Goal: Navigation & Orientation: Find specific page/section

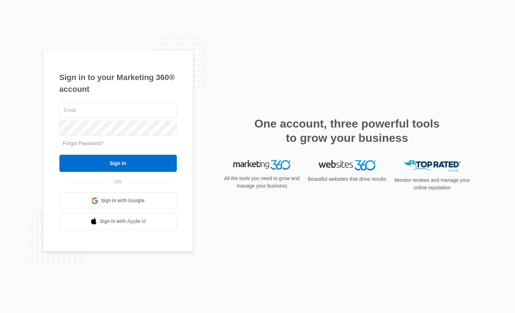
type input "[PERSON_NAME][EMAIL_ADDRESS][DOMAIN_NAME]"
click at [118, 163] on input "Sign In" at bounding box center [117, 163] width 117 height 17
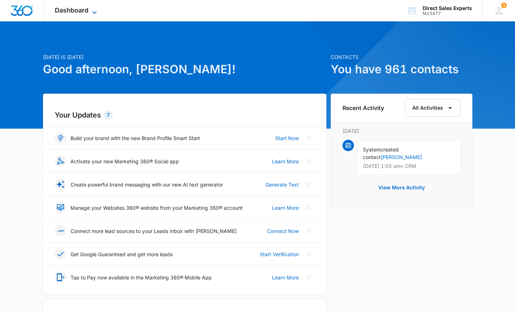
click at [94, 11] on icon at bounding box center [94, 12] width 9 height 9
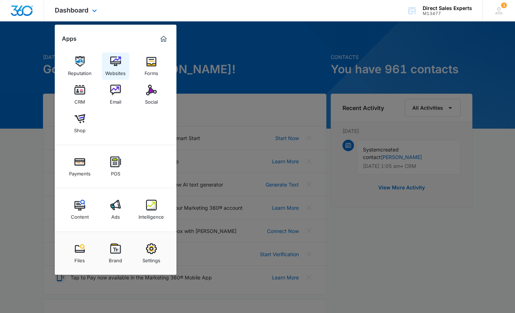
click at [116, 64] on img at bounding box center [115, 61] width 11 height 11
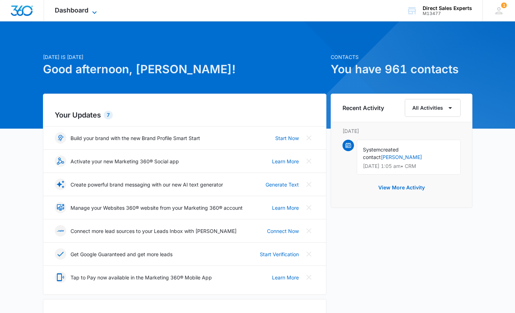
click at [73, 10] on span "Dashboard" at bounding box center [72, 10] width 34 height 8
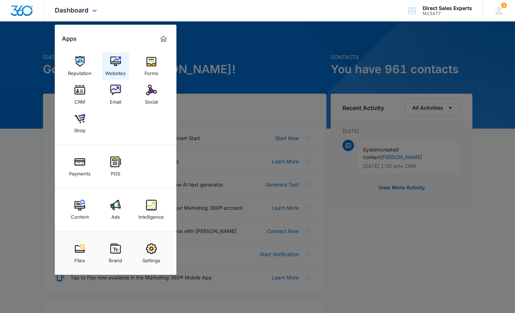
click at [115, 61] on img at bounding box center [115, 61] width 11 height 11
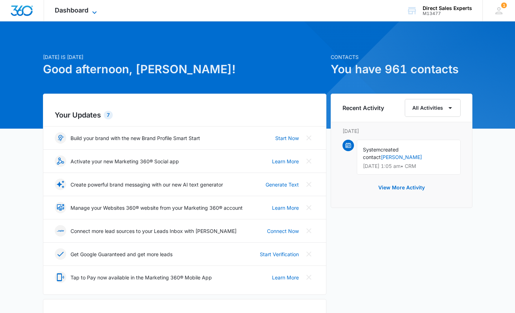
click at [71, 10] on span "Dashboard" at bounding box center [72, 10] width 34 height 8
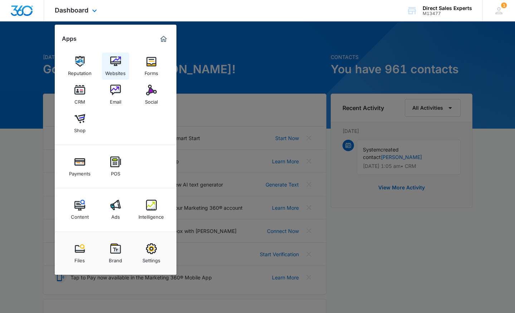
click at [114, 61] on img at bounding box center [115, 61] width 11 height 11
